Goal: Task Accomplishment & Management: Use online tool/utility

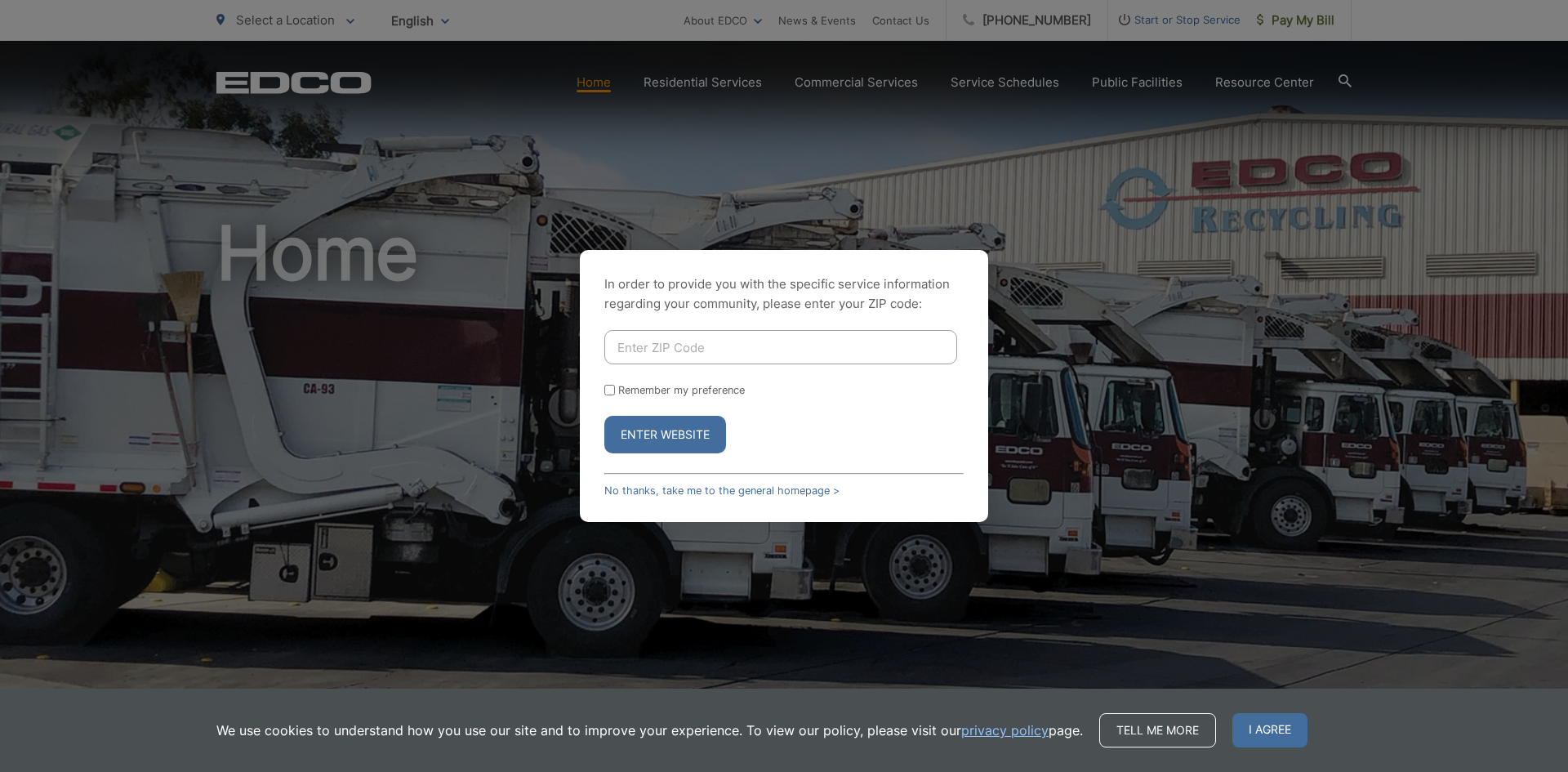
click at [669, 353] on input "Enter ZIP Code" at bounding box center [781, 347] width 353 height 34
type input "91905"
click at [701, 429] on button "Enter Website" at bounding box center [666, 434] width 122 height 38
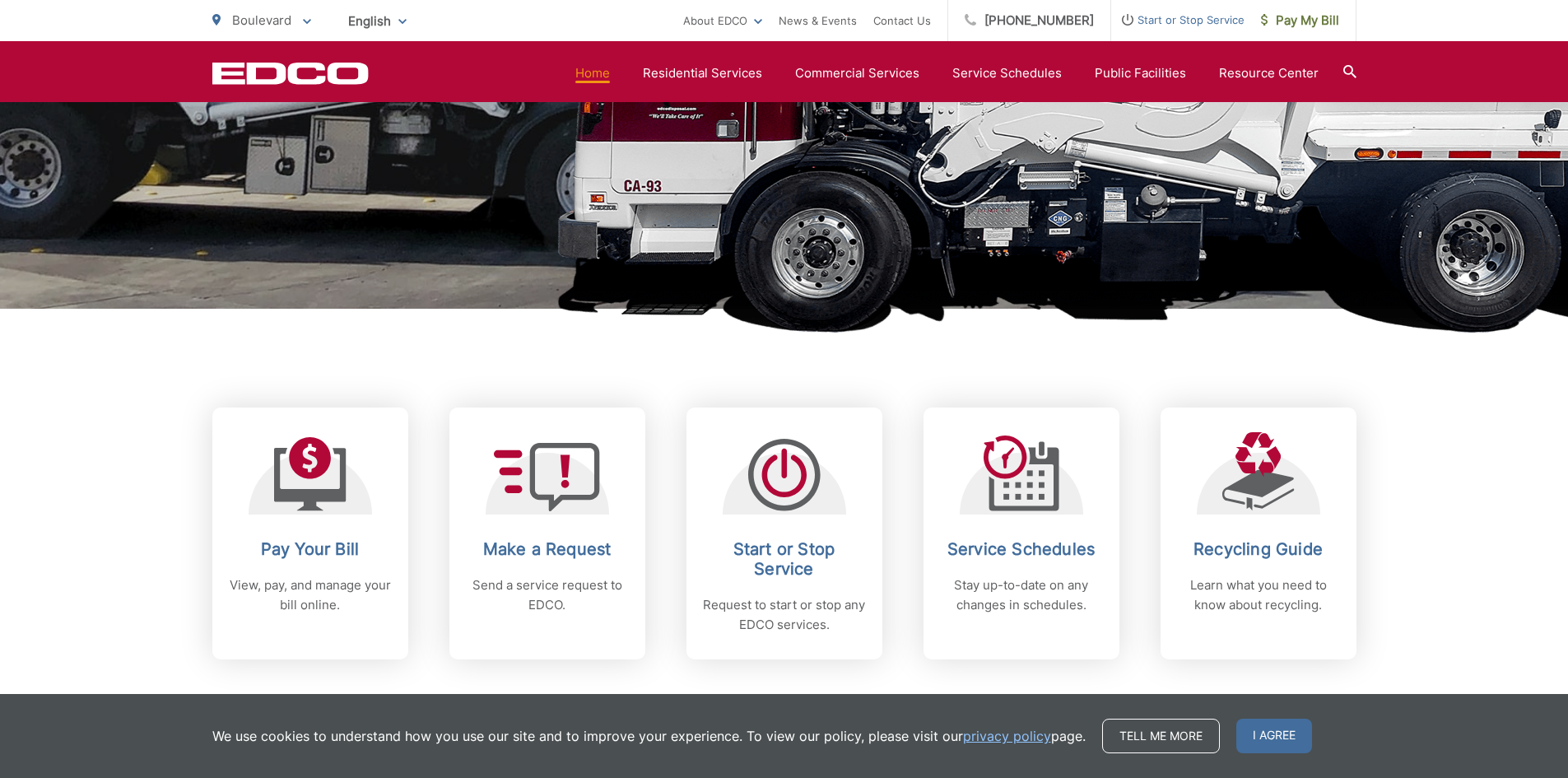
scroll to position [823, 0]
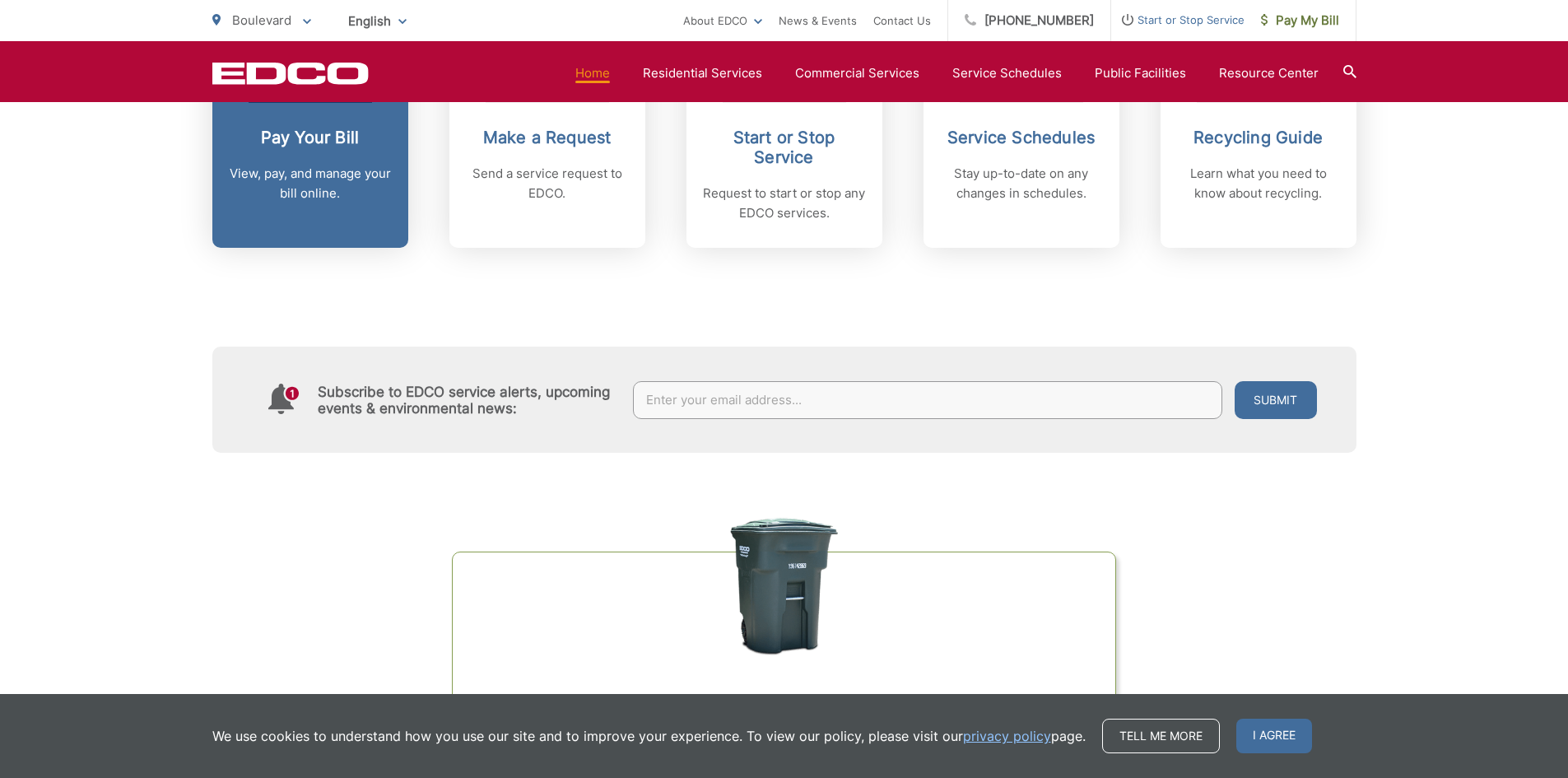
click at [319, 170] on p "View, pay, and manage your bill online." at bounding box center [310, 183] width 163 height 39
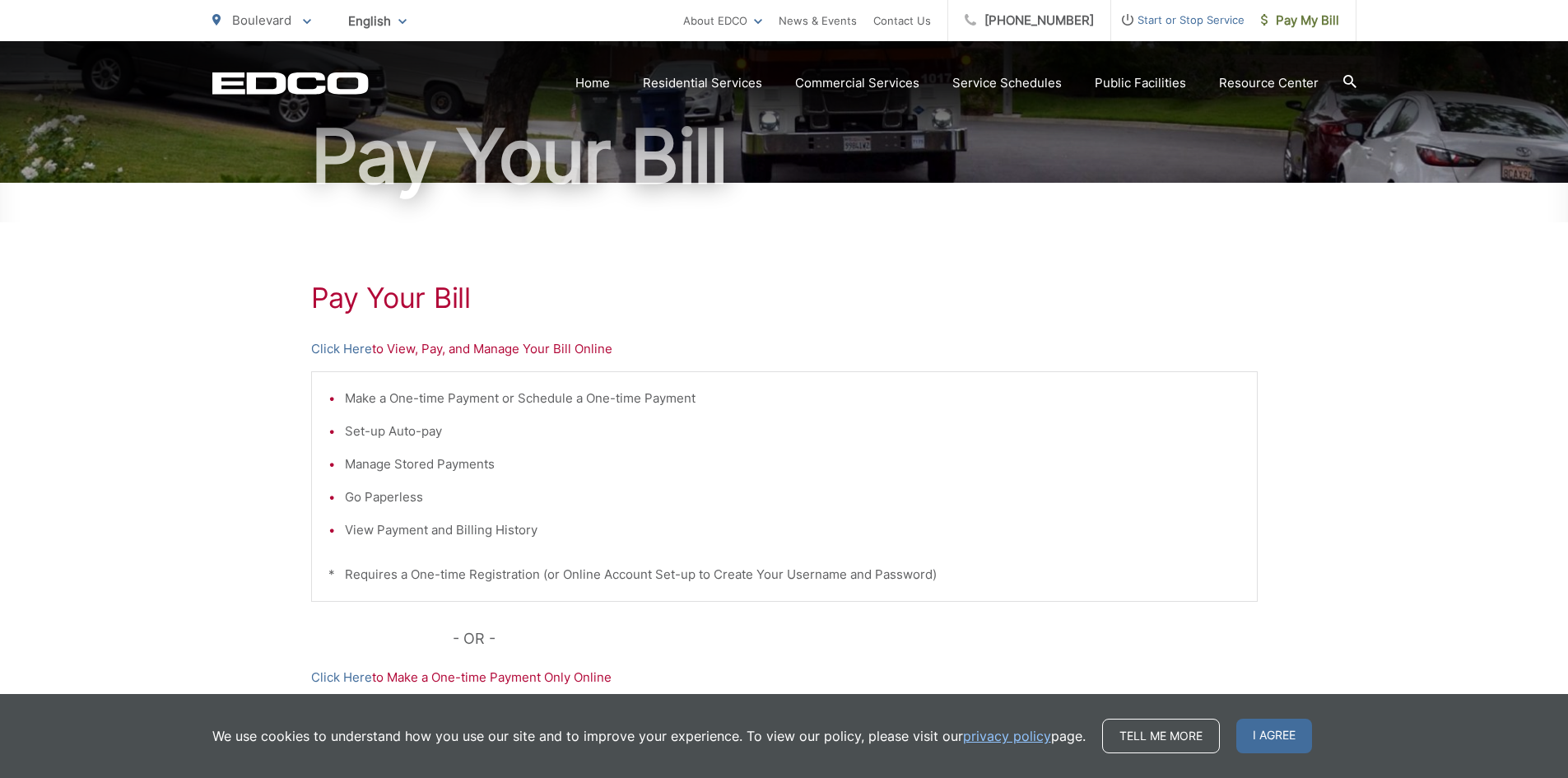
scroll to position [329, 0]
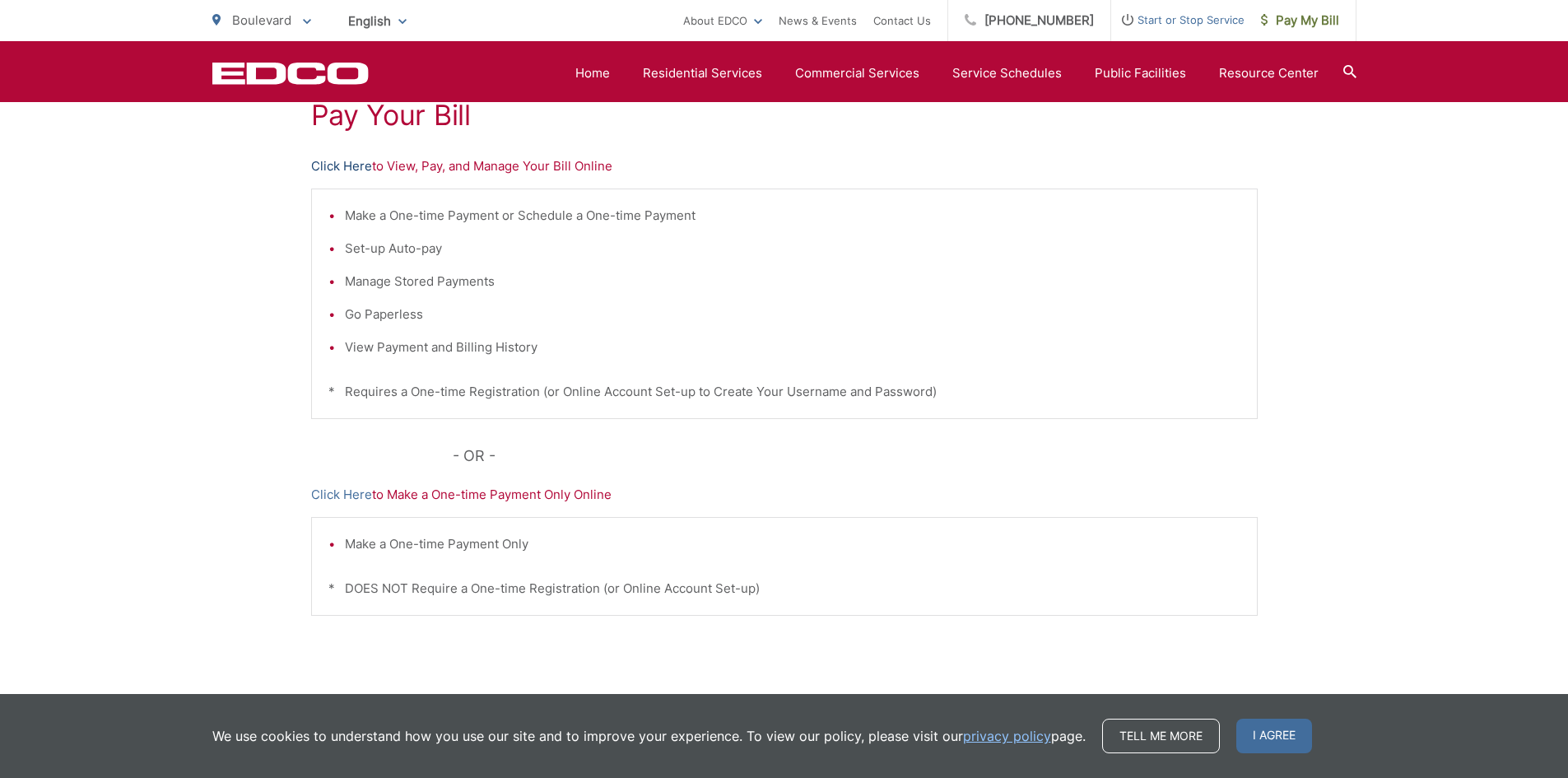
click at [345, 160] on link "Click Here" at bounding box center [341, 166] width 61 height 20
click at [1439, 226] on div "Pay Your [PERSON_NAME] Here to View, Pay, and Manage Your Bill Online Make a On…" at bounding box center [784, 370] width 1568 height 739
